Goal: Find specific fact: Find specific fact

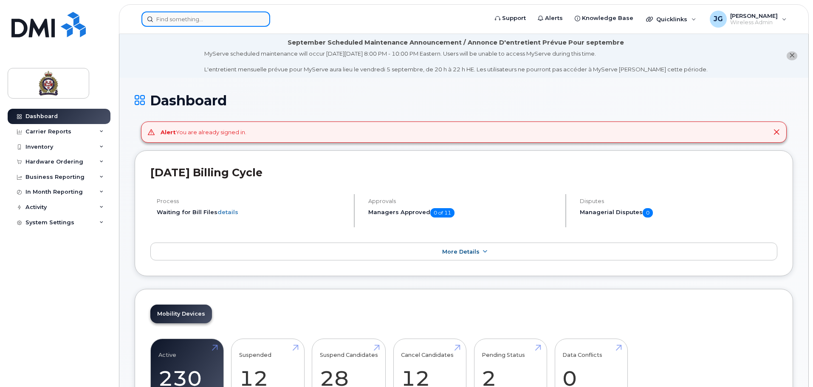
click at [176, 17] on input at bounding box center [205, 18] width 129 height 15
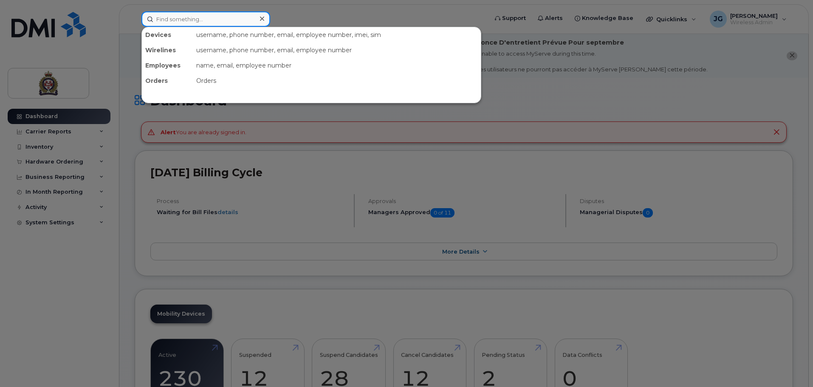
paste input "519-820-9359"
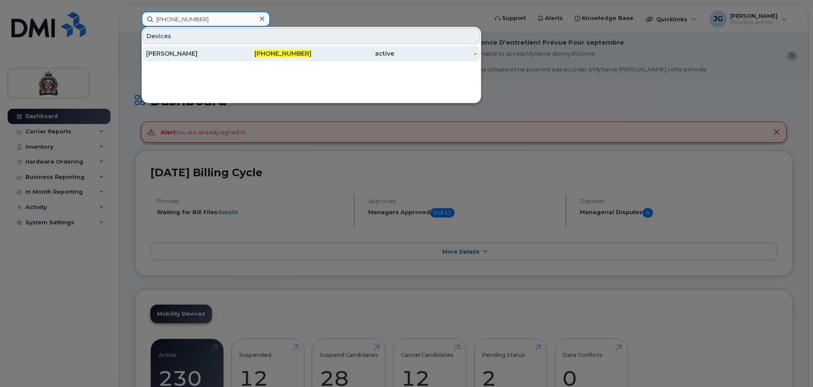
type input "519-820-9359"
click at [215, 57] on div "[PERSON_NAME]" at bounding box center [187, 53] width 83 height 8
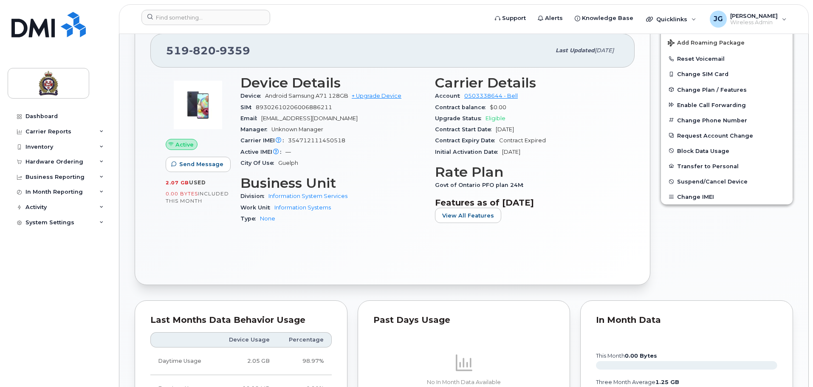
scroll to position [255, 0]
